Goal: Download file/media

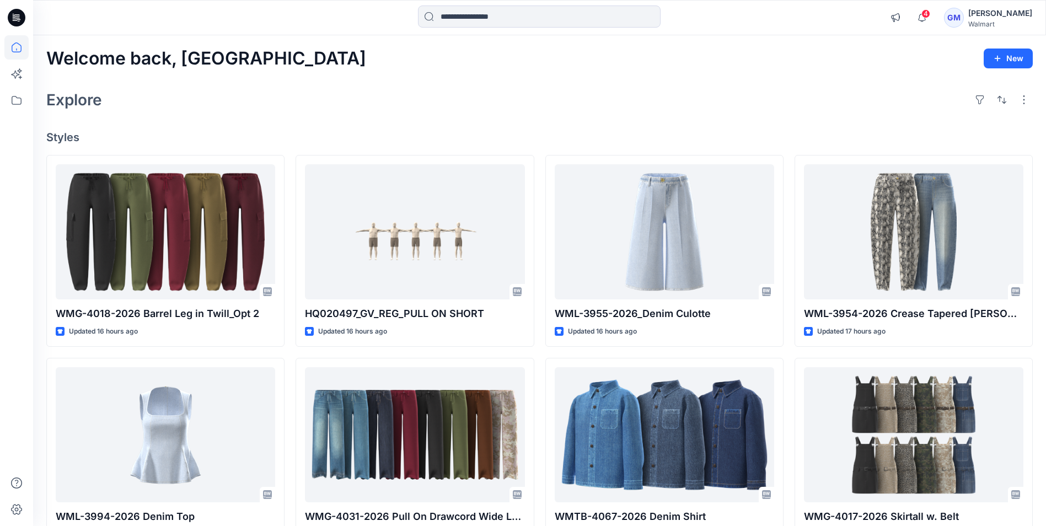
click at [689, 88] on div "Explore" at bounding box center [539, 100] width 986 height 26
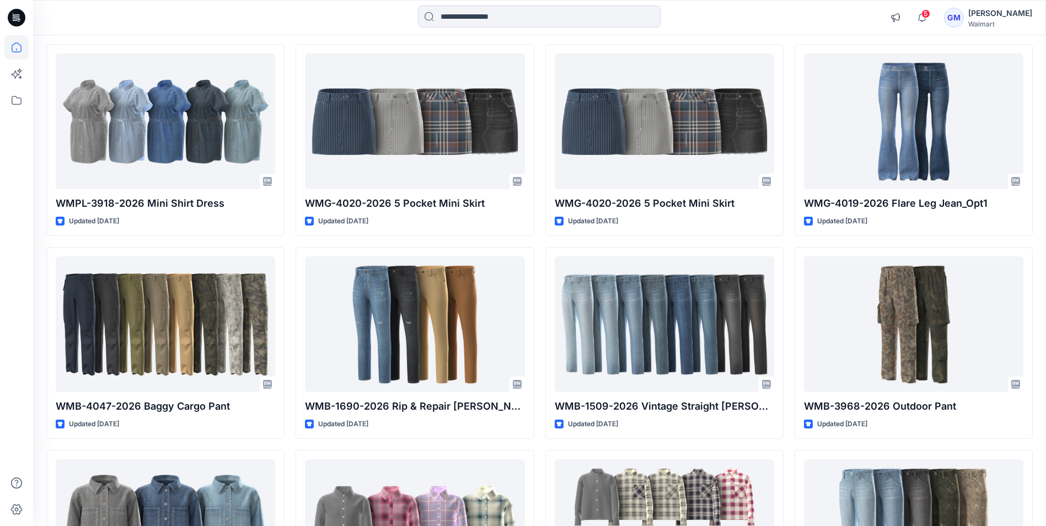
scroll to position [2757, 0]
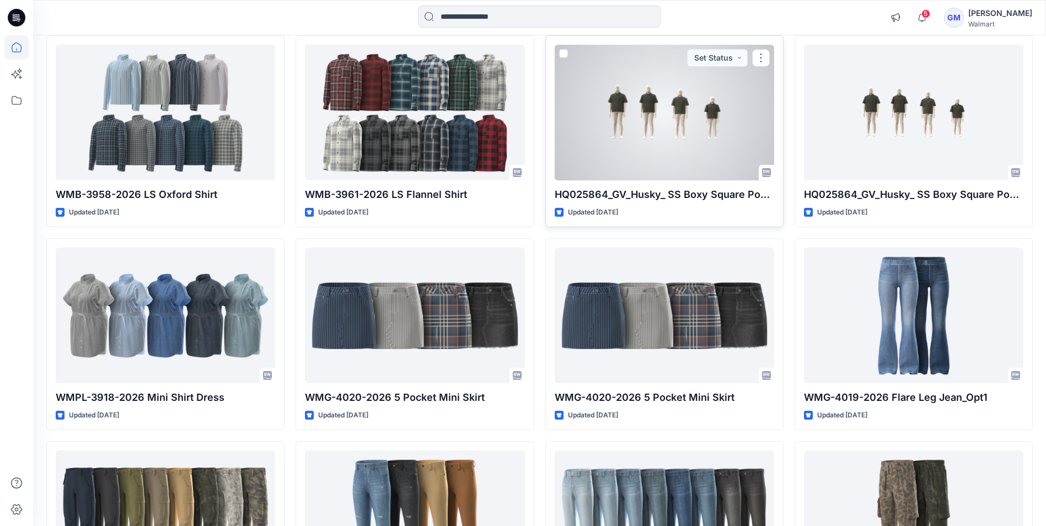
click at [698, 123] on div at bounding box center [664, 112] width 219 height 135
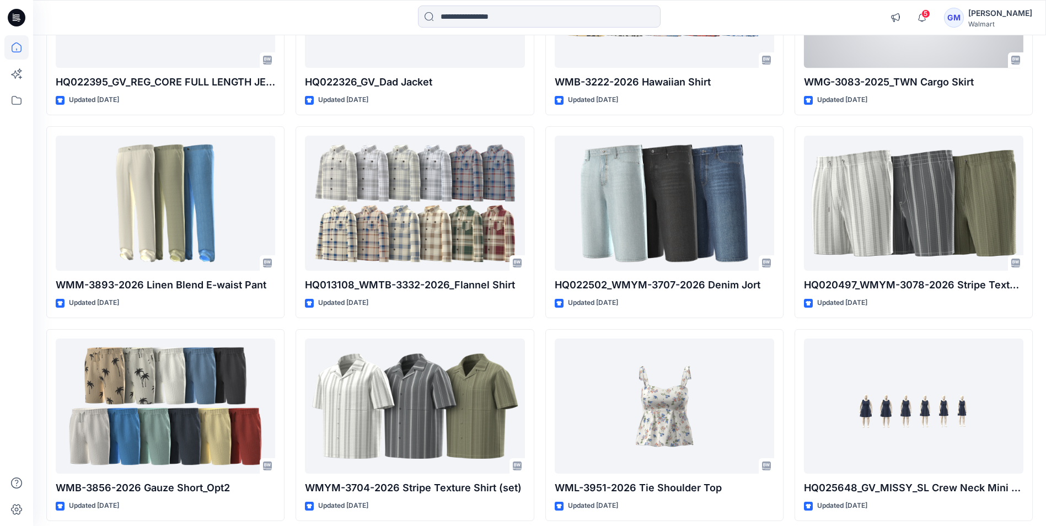
scroll to position [8153, 0]
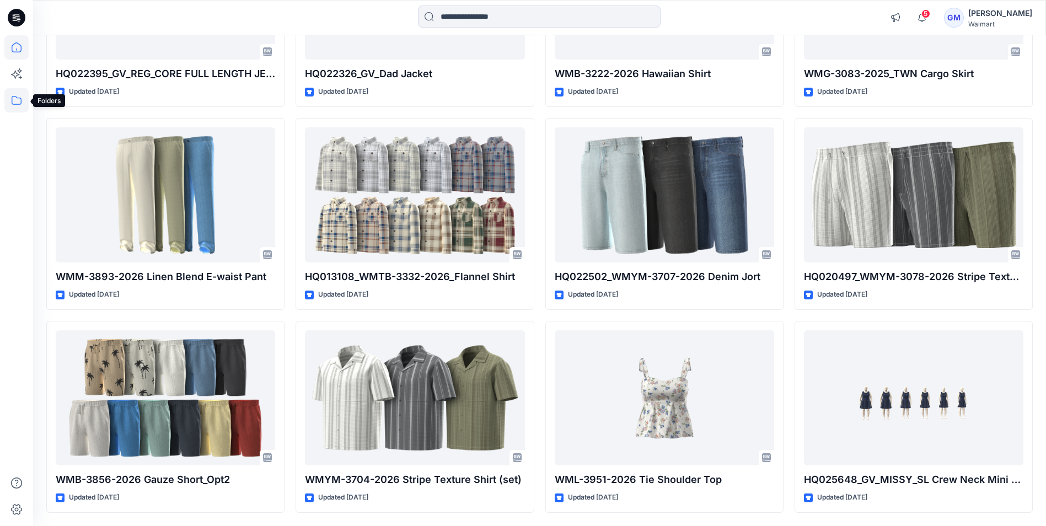
click at [11, 98] on icon at bounding box center [16, 100] width 24 height 24
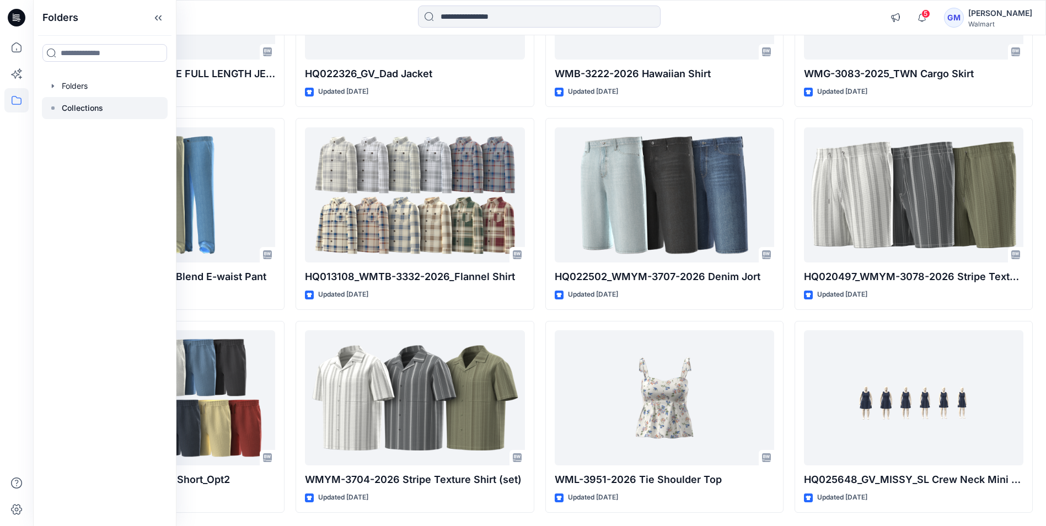
click at [85, 109] on p "Collections" at bounding box center [82, 107] width 41 height 13
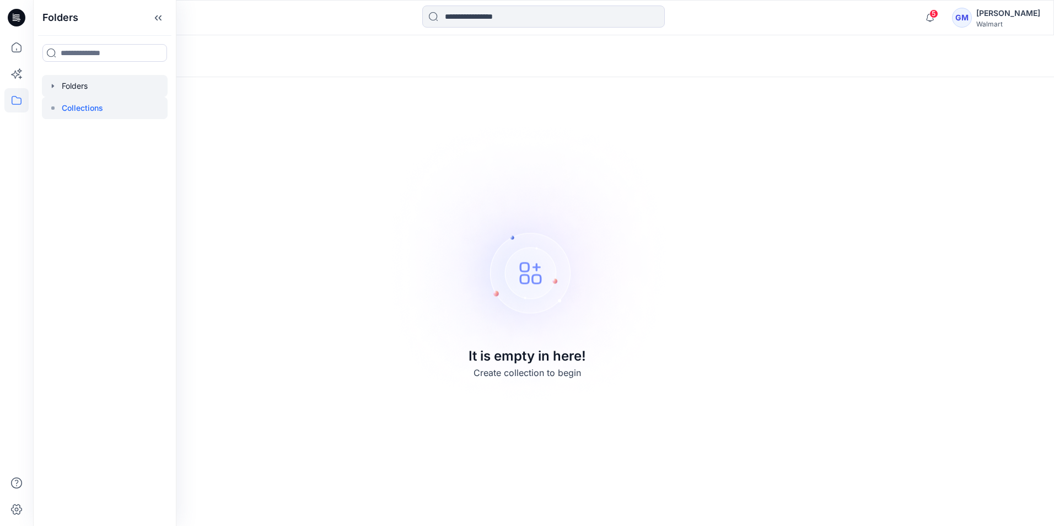
click at [88, 84] on div at bounding box center [105, 86] width 126 height 22
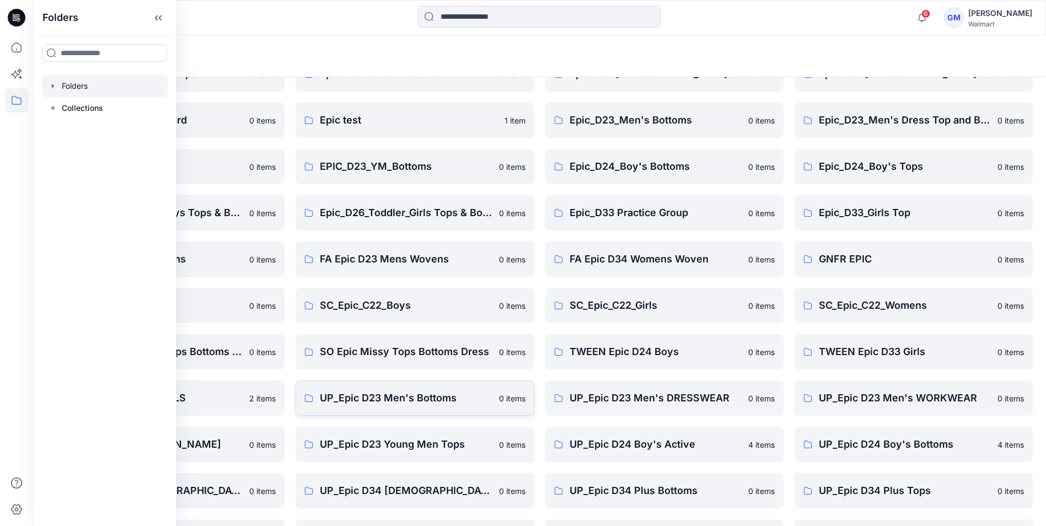
scroll to position [200, 0]
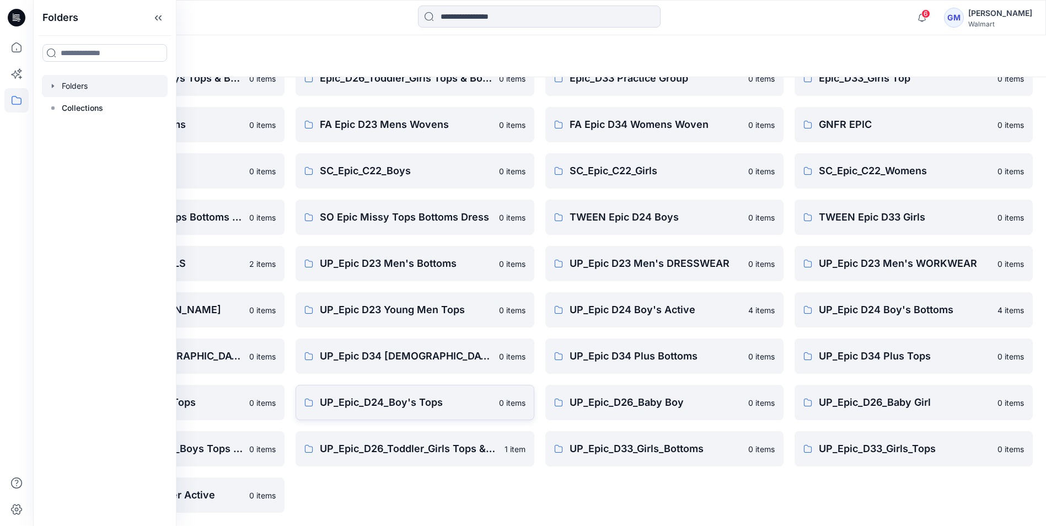
click at [406, 406] on p "UP_Epic_D24_Boy's Tops" at bounding box center [406, 402] width 172 height 15
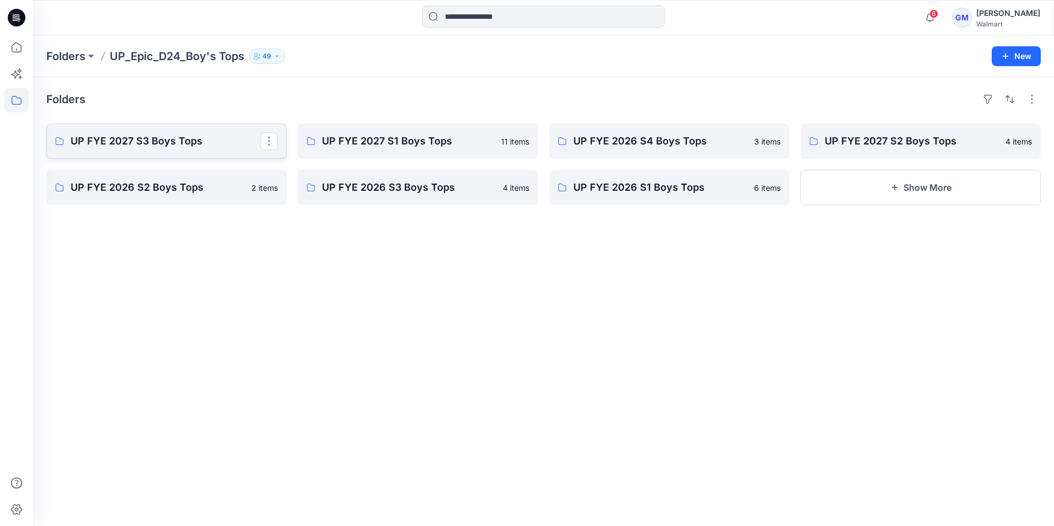
click at [211, 146] on p "UP FYE 2027 S3 Boys Tops" at bounding box center [166, 140] width 190 height 15
click at [439, 186] on p "UP FYE 2026 S3 Boys Tops" at bounding box center [417, 187] width 190 height 15
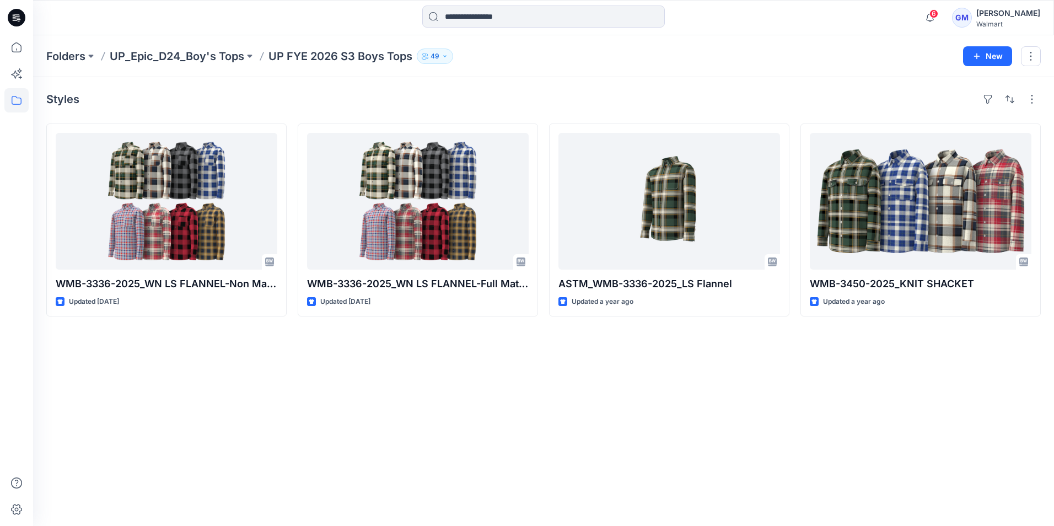
click at [23, 15] on icon at bounding box center [17, 18] width 18 height 18
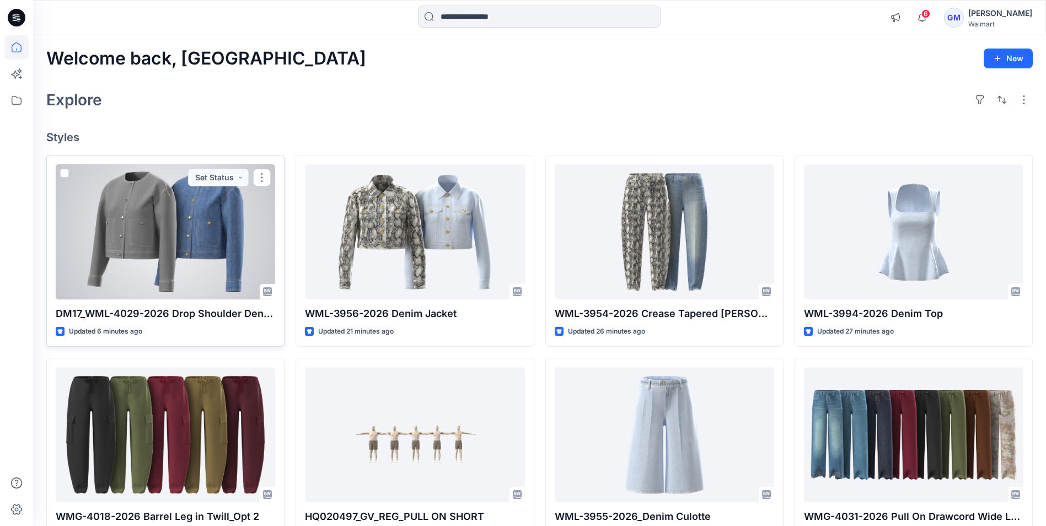
click at [226, 211] on div at bounding box center [165, 231] width 219 height 135
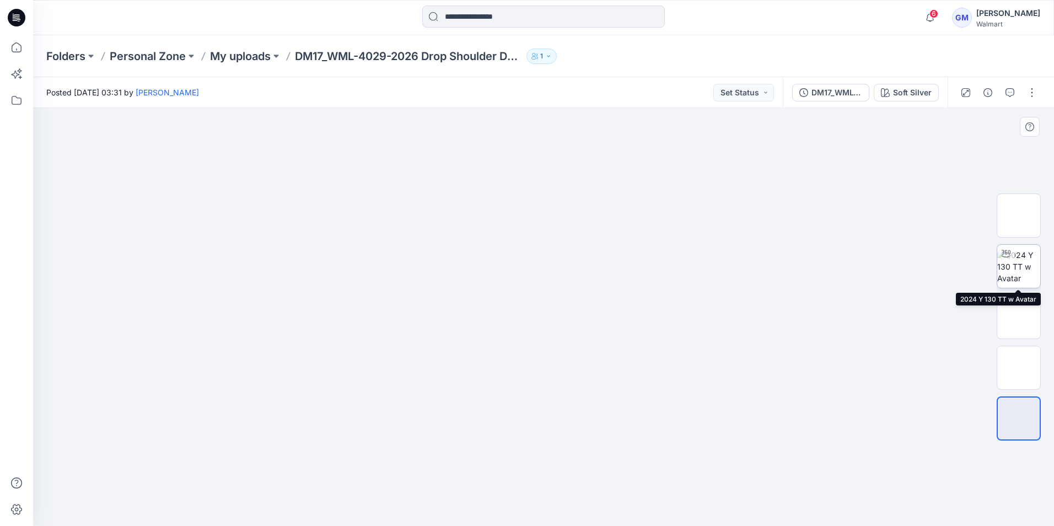
drag, startPoint x: 1006, startPoint y: 272, endPoint x: 999, endPoint y: 282, distance: 11.8
click at [999, 282] on img at bounding box center [1018, 266] width 43 height 35
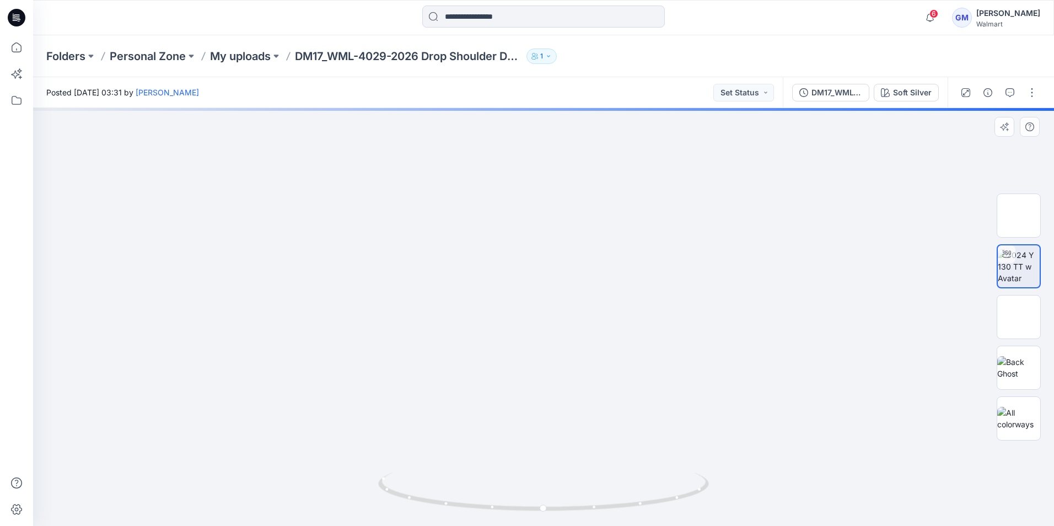
drag, startPoint x: 577, startPoint y: 277, endPoint x: 554, endPoint y: 344, distance: 70.6
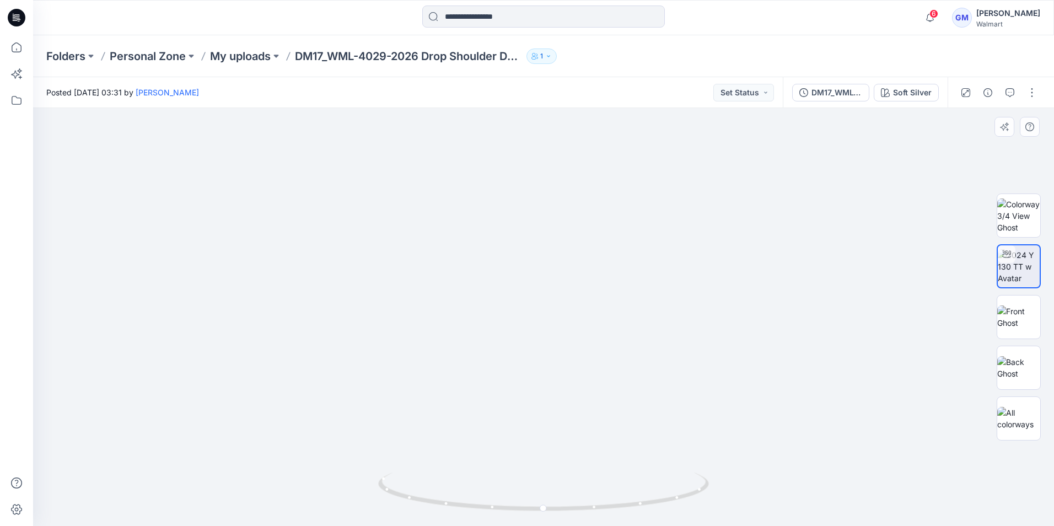
drag, startPoint x: 532, startPoint y: 348, endPoint x: 567, endPoint y: 328, distance: 41.0
drag, startPoint x: 565, startPoint y: 386, endPoint x: 587, endPoint y: 276, distance: 112.5
drag, startPoint x: 583, startPoint y: 314, endPoint x: 578, endPoint y: 348, distance: 35.1
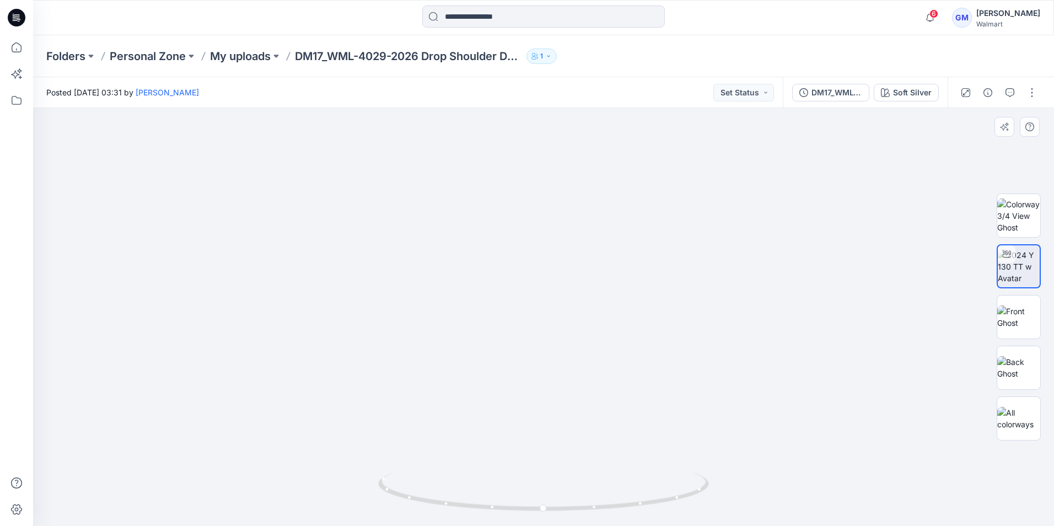
drag, startPoint x: 545, startPoint y: 511, endPoint x: 385, endPoint y: 514, distance: 159.9
click at [385, 514] on div at bounding box center [543, 498] width 331 height 55
drag, startPoint x: 389, startPoint y: 494, endPoint x: 582, endPoint y: 497, distance: 193.0
click at [582, 497] on icon at bounding box center [545, 493] width 334 height 41
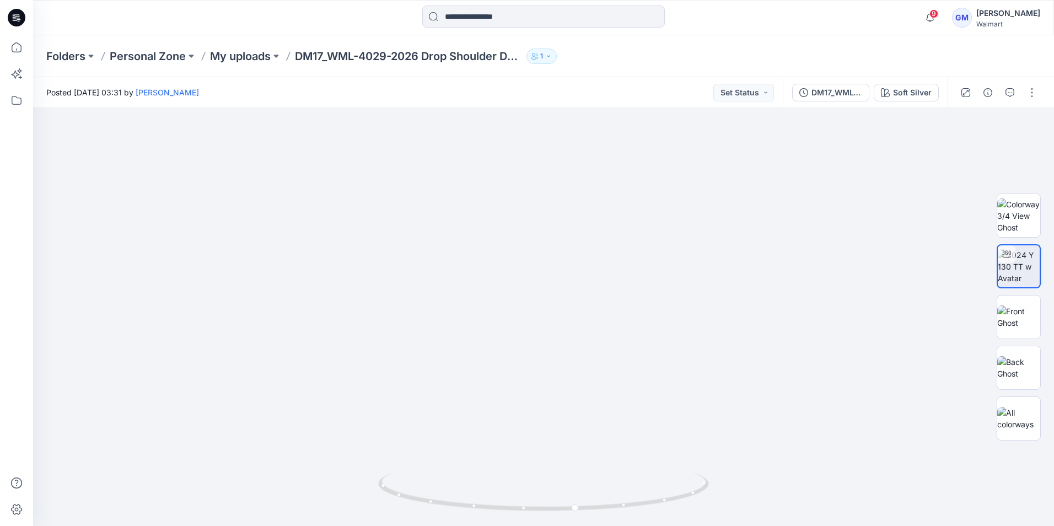
click at [14, 20] on icon at bounding box center [17, 18] width 18 height 18
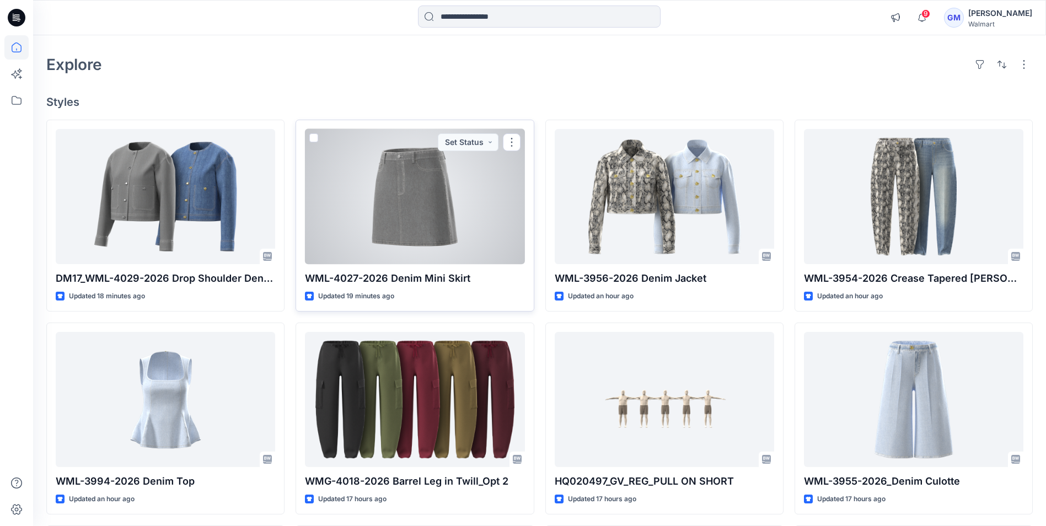
scroll to position [55, 0]
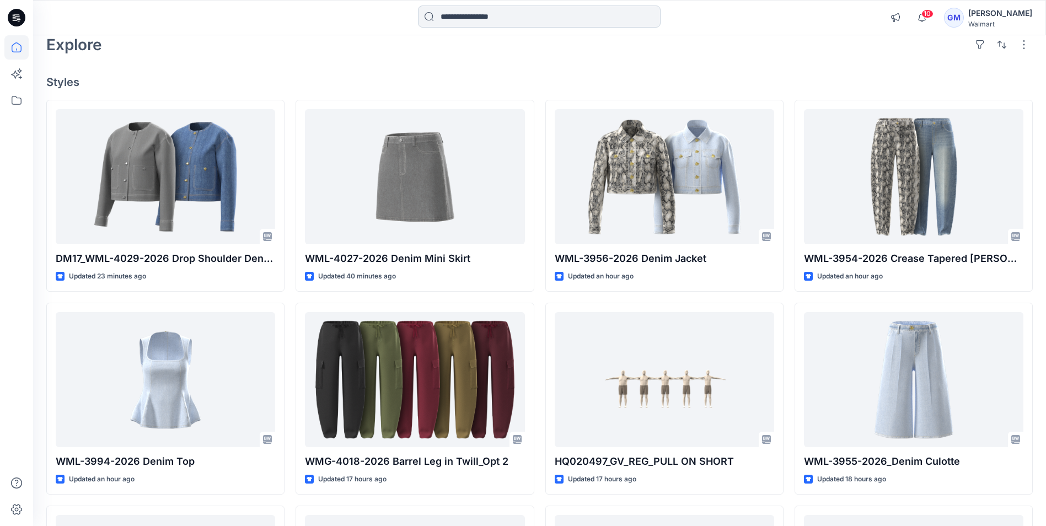
click at [505, 10] on input at bounding box center [539, 17] width 243 height 22
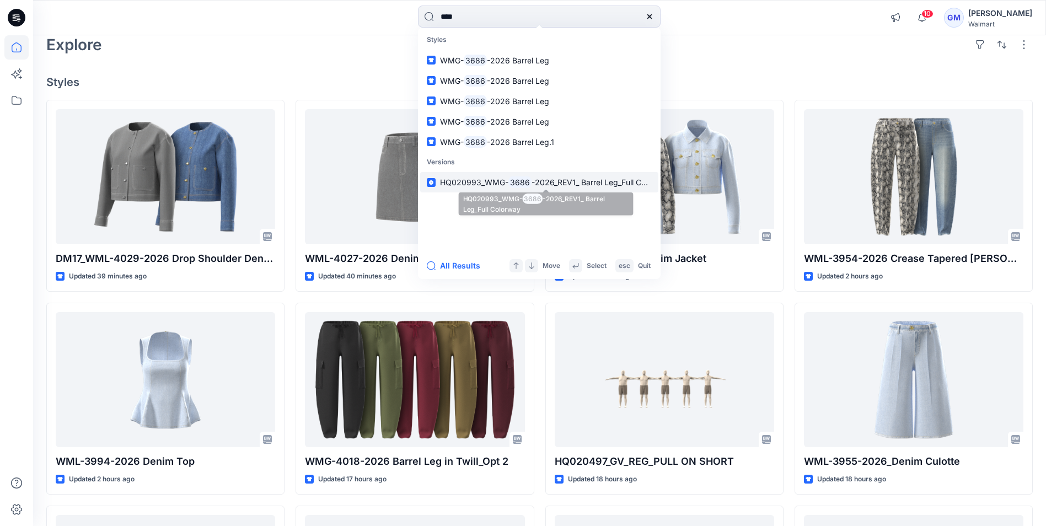
type input "****"
click at [482, 184] on span "HQ020993_WMG-" at bounding box center [474, 182] width 68 height 9
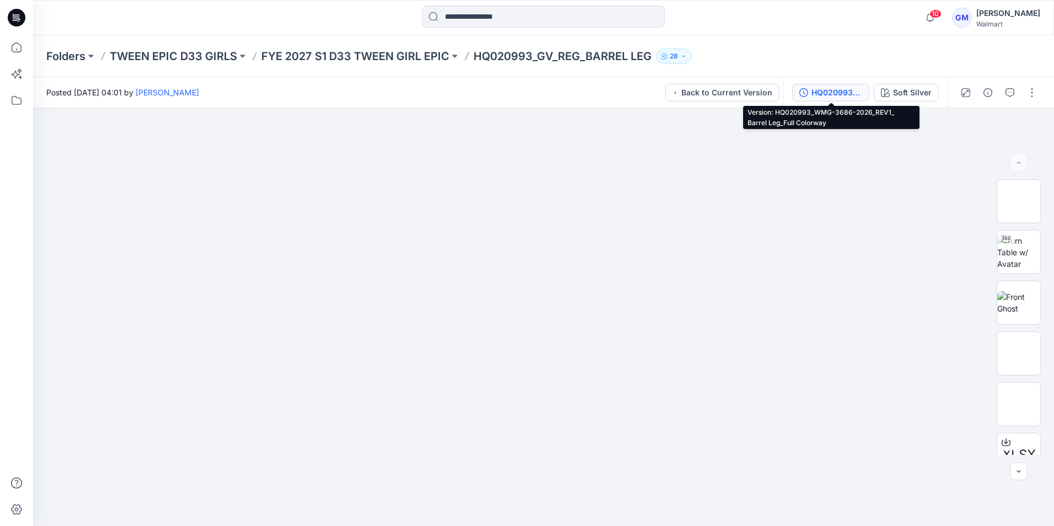
click at [829, 92] on div "HQ020993_WMG-3686-2026_REV1_ Barrel Leg_Full Colorway" at bounding box center [837, 93] width 51 height 12
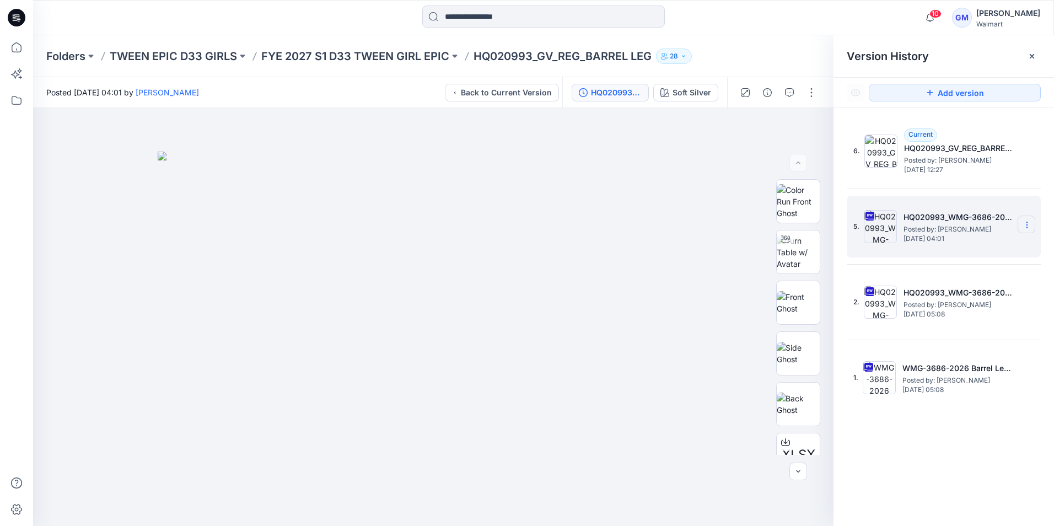
click at [1026, 227] on icon at bounding box center [1027, 225] width 9 height 9
click at [996, 244] on span "Download Source BW File" at bounding box center [971, 246] width 93 height 13
click at [900, 246] on div "5. HQ020993_WMG-3686-2026_REV1_ Barrel Leg_Full Colorway Posted by: [PERSON_NAM…" at bounding box center [936, 226] width 165 height 53
